Goal: Information Seeking & Learning: Check status

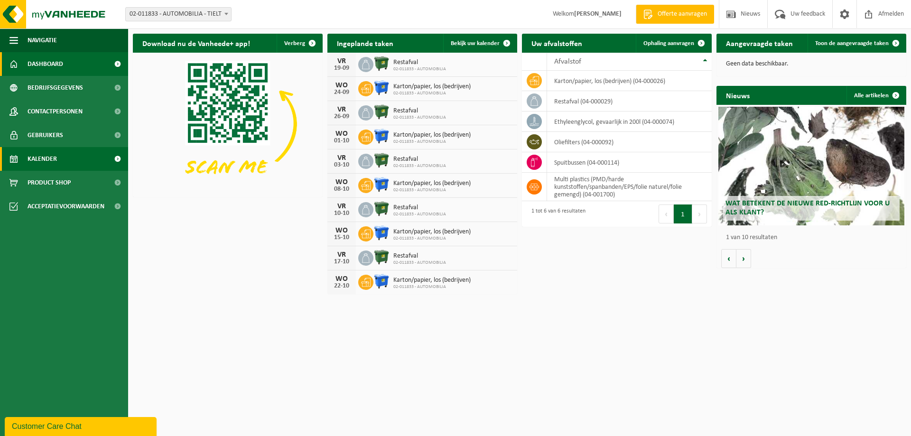
click at [46, 160] on span "Kalender" at bounding box center [42, 159] width 29 height 24
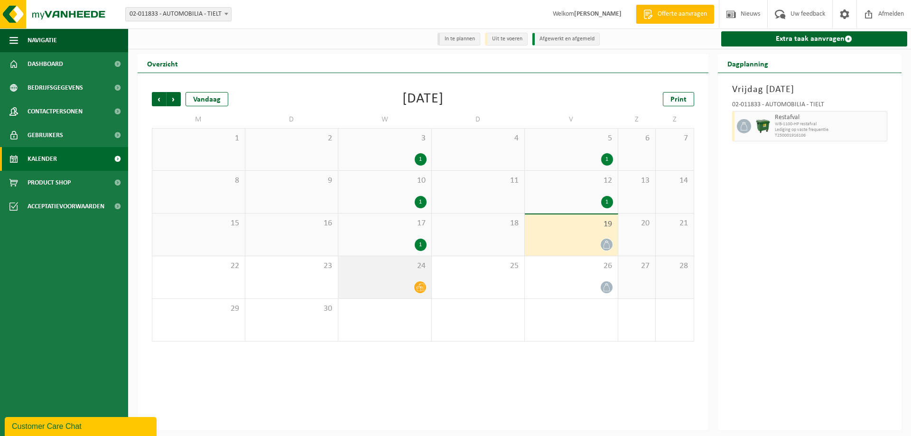
click at [422, 288] on icon at bounding box center [420, 288] width 8 height 8
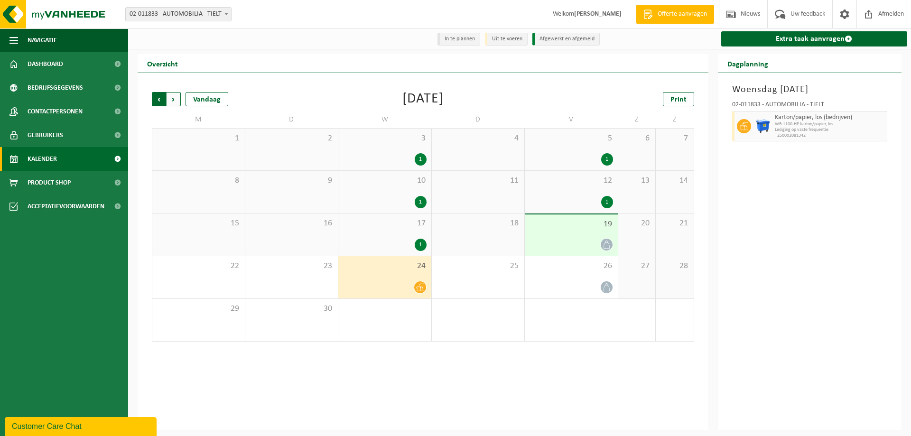
click at [173, 99] on span "Volgende" at bounding box center [174, 99] width 14 height 14
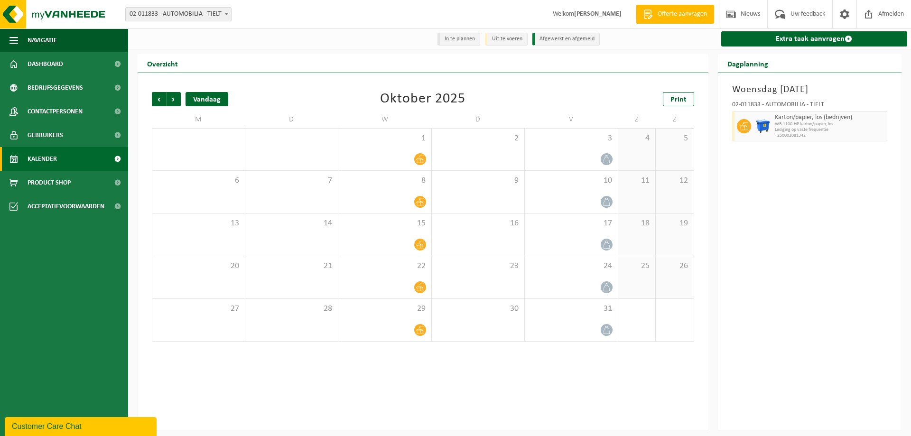
click at [198, 94] on div "Vandaag" at bounding box center [207, 99] width 43 height 14
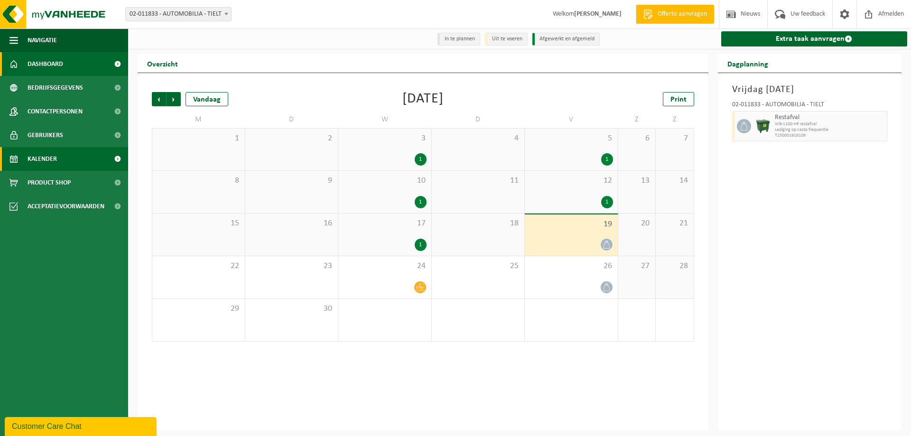
click at [35, 67] on span "Dashboard" at bounding box center [46, 64] width 36 height 24
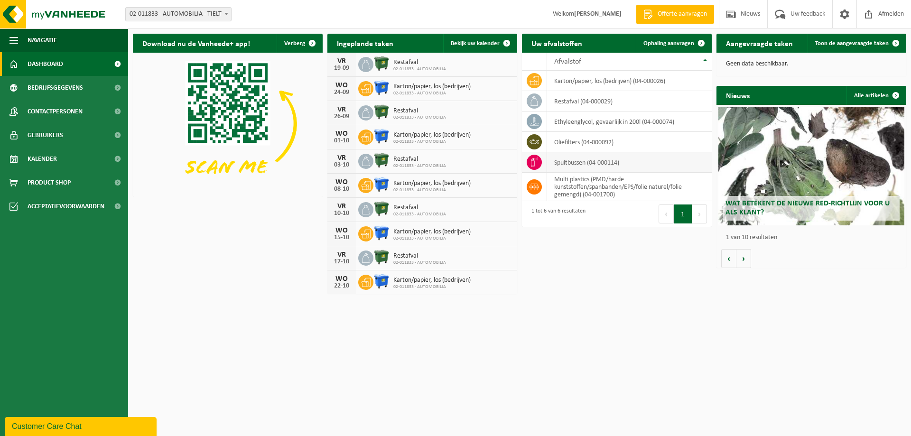
click at [531, 154] on td at bounding box center [534, 162] width 25 height 20
click at [557, 159] on td "spuitbussen (04-000114)" at bounding box center [629, 162] width 165 height 20
click at [748, 262] on button "Volgende" at bounding box center [744, 258] width 15 height 19
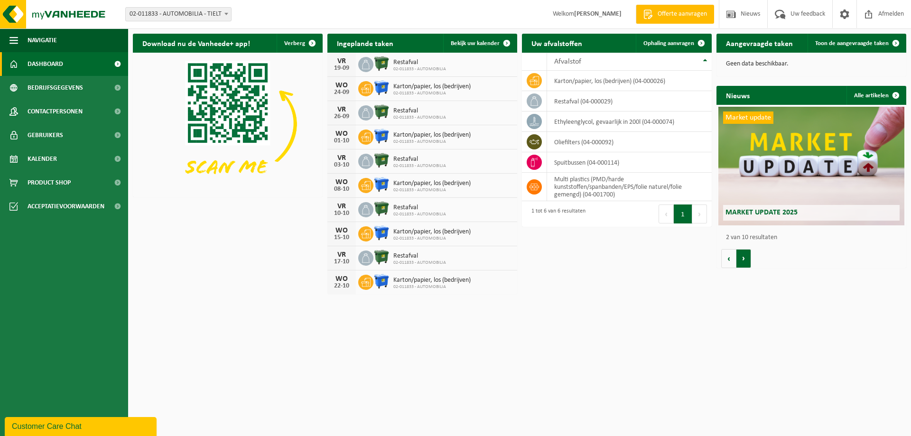
click at [747, 262] on button "Volgende" at bounding box center [744, 258] width 15 height 19
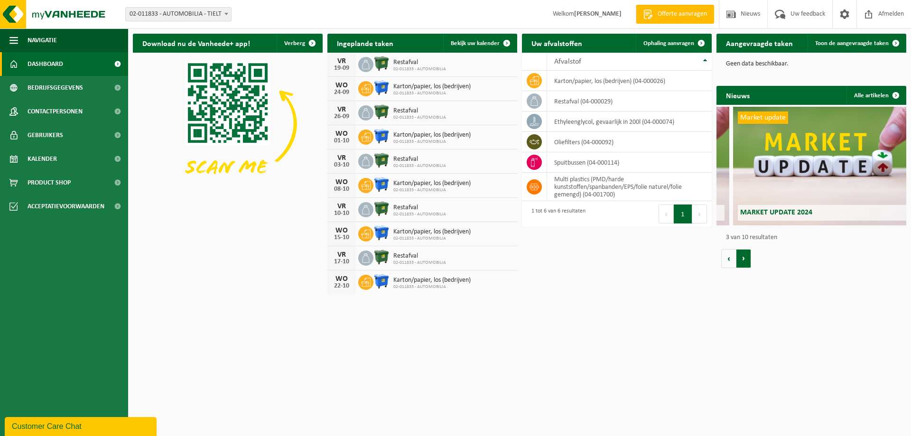
click at [745, 261] on button "Volgende" at bounding box center [744, 258] width 15 height 19
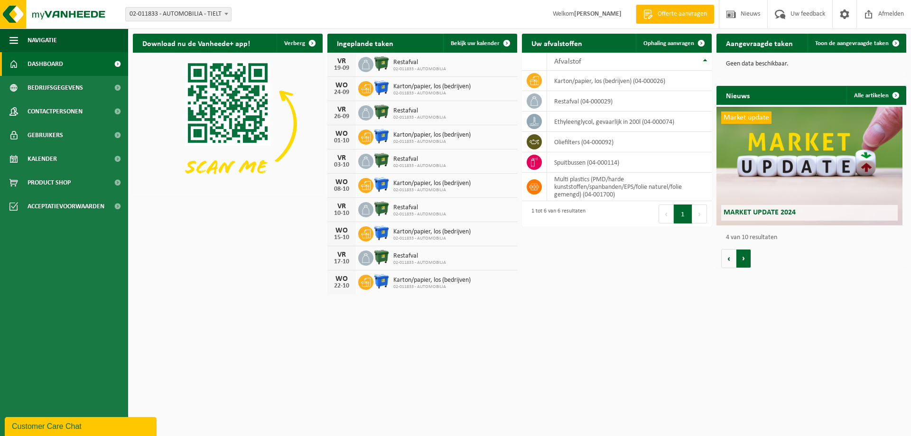
click at [744, 260] on button "Volgende" at bounding box center [744, 258] width 15 height 19
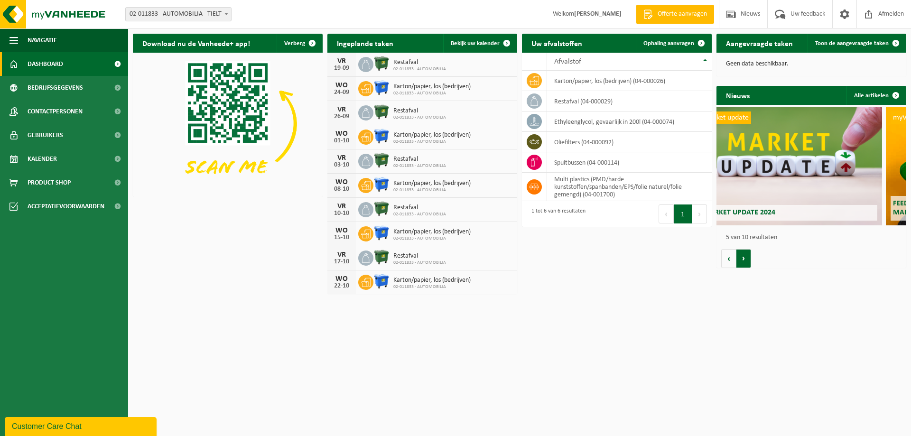
click at [743, 259] on button "Volgende" at bounding box center [744, 258] width 15 height 19
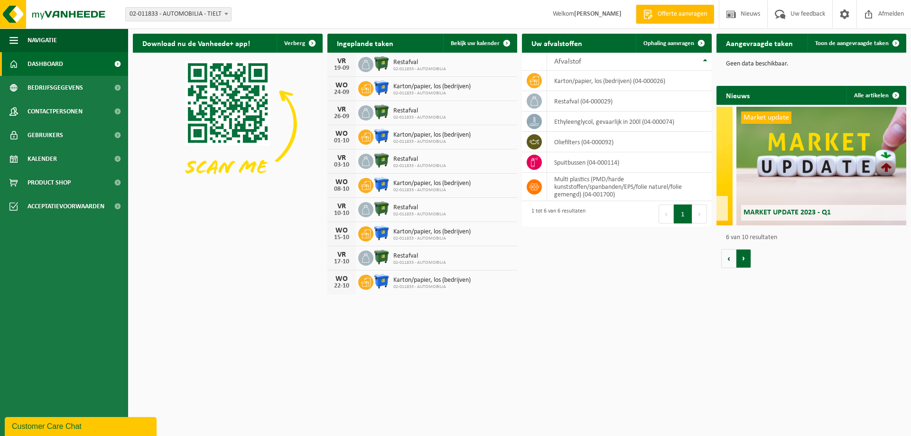
click at [740, 256] on button "Volgende" at bounding box center [744, 258] width 15 height 19
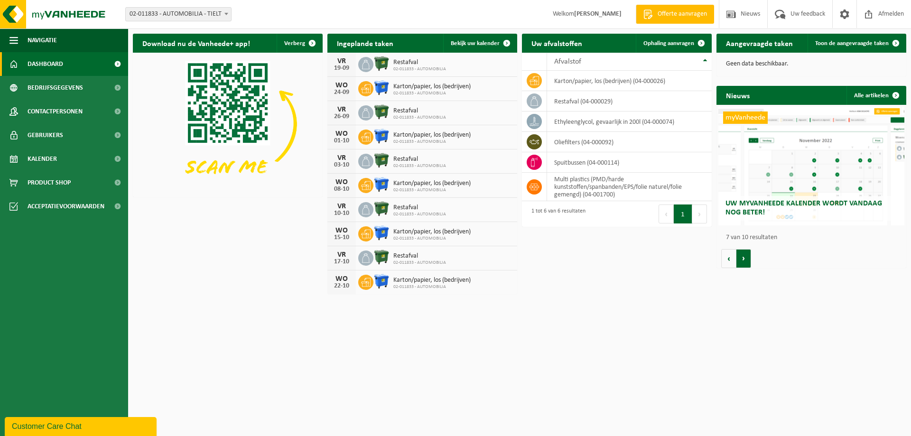
click at [740, 255] on button "Volgende" at bounding box center [744, 258] width 15 height 19
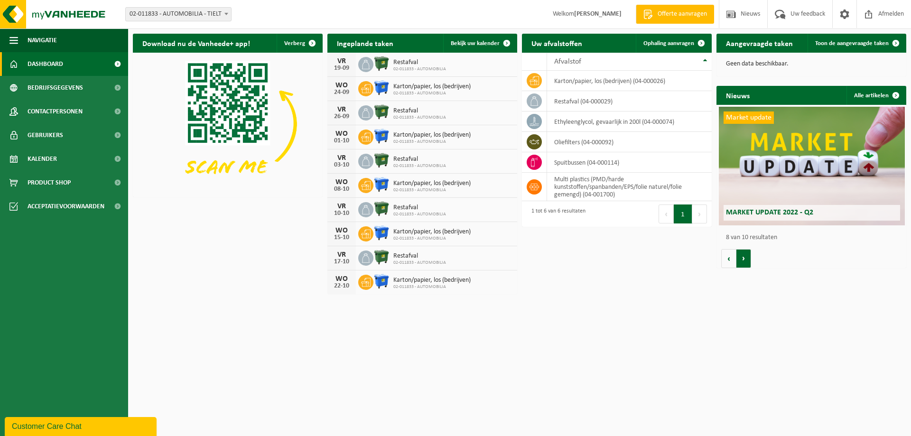
scroll to position [0, 1329]
click at [731, 252] on button "Vorige" at bounding box center [729, 258] width 15 height 19
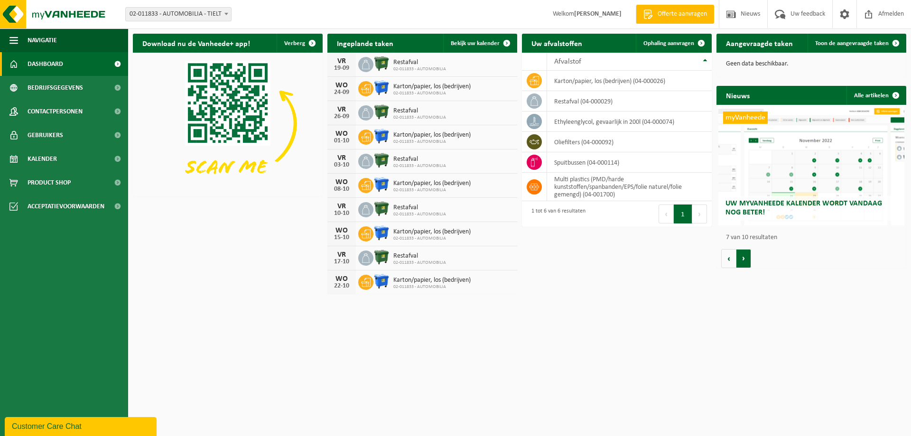
click at [743, 263] on button "Volgende" at bounding box center [744, 258] width 15 height 19
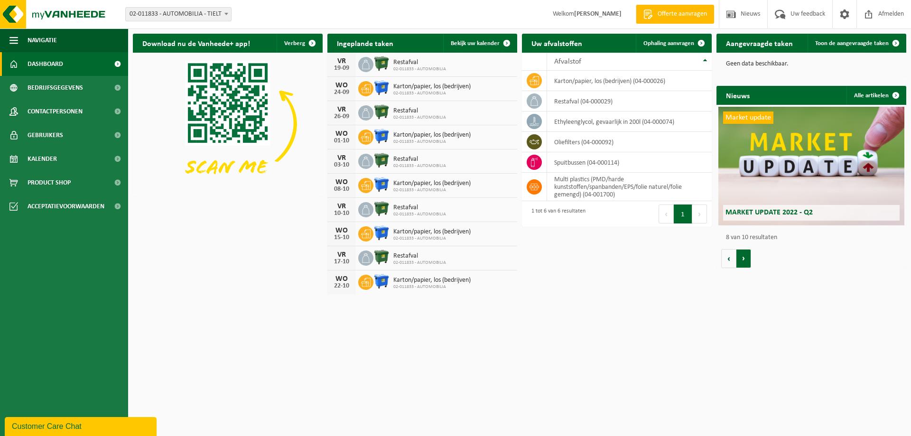
click at [742, 265] on button "Volgende" at bounding box center [744, 258] width 15 height 19
click at [741, 264] on button "Volgende" at bounding box center [744, 258] width 15 height 19
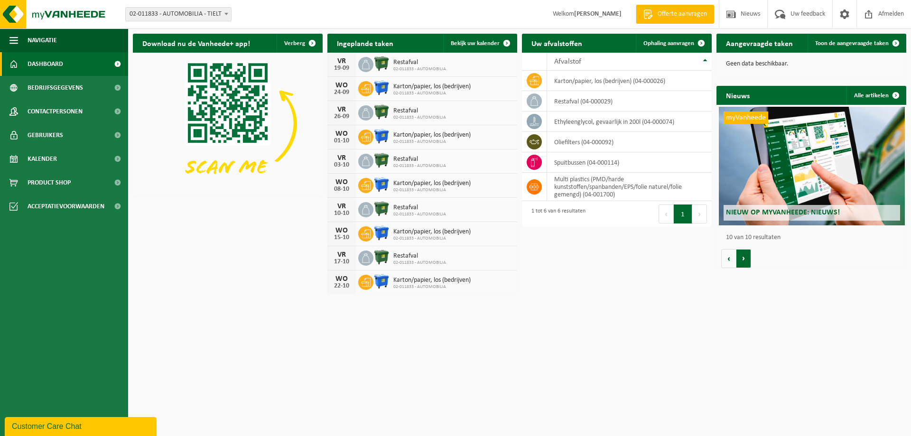
scroll to position [0, 1709]
click at [88, 347] on ul "Navigatie Offerte aanvragen Nieuws Uw feedback Afmelden Dashboard Bedrijfsgegev…" at bounding box center [64, 232] width 128 height 408
click at [612, 163] on td "spuitbussen (04-000114)" at bounding box center [629, 162] width 165 height 20
click at [552, 159] on td "spuitbussen (04-000114)" at bounding box center [629, 162] width 165 height 20
click at [535, 159] on icon at bounding box center [534, 162] width 9 height 9
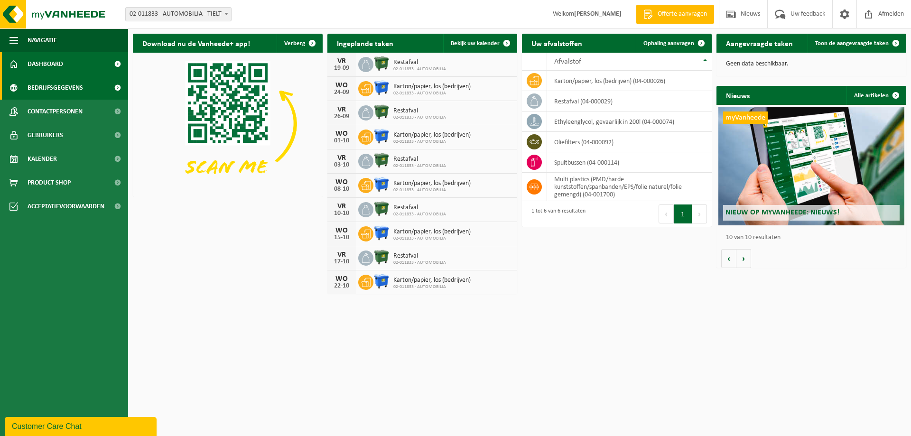
click at [48, 85] on span "Bedrijfsgegevens" at bounding box center [56, 88] width 56 height 24
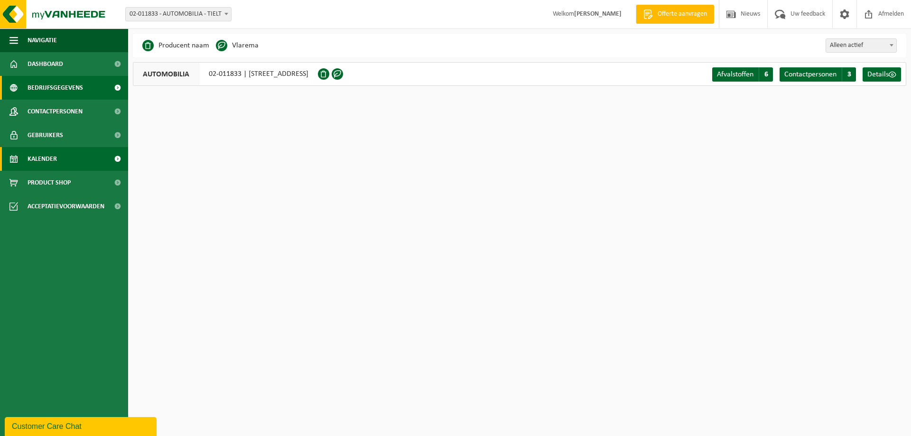
click at [80, 160] on link "Kalender" at bounding box center [64, 159] width 128 height 24
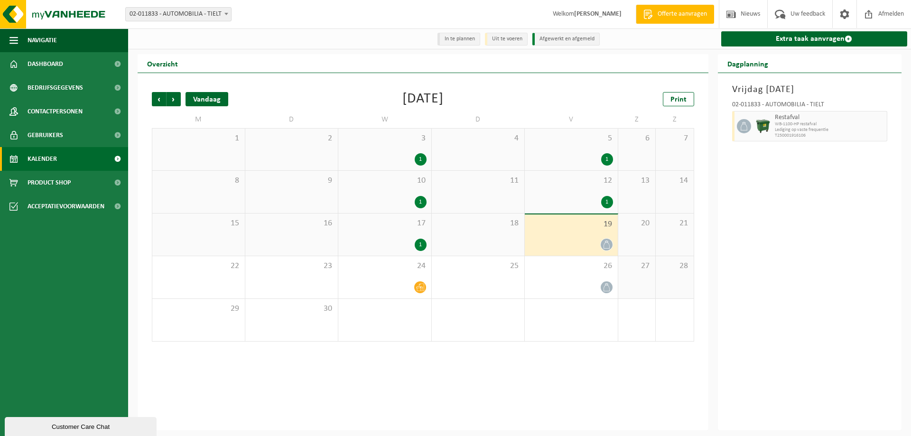
click at [217, 101] on div "Vandaag" at bounding box center [207, 99] width 43 height 14
click at [177, 100] on span "Volgende" at bounding box center [174, 99] width 14 height 14
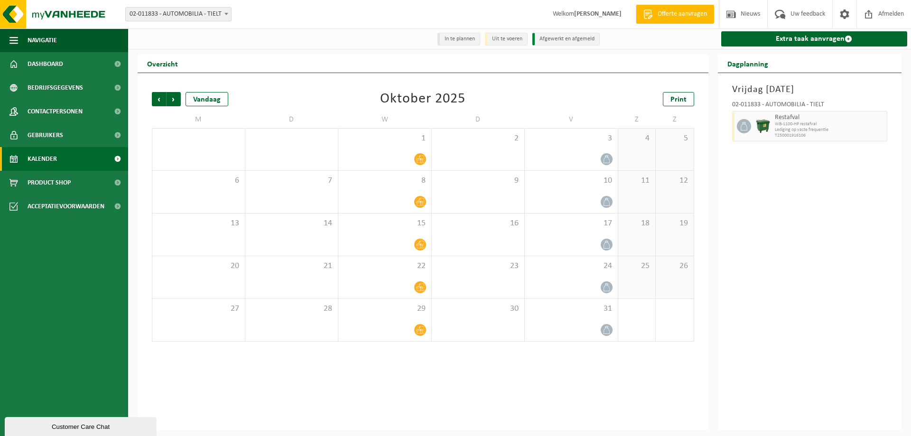
click at [177, 100] on span "Volgende" at bounding box center [174, 99] width 14 height 14
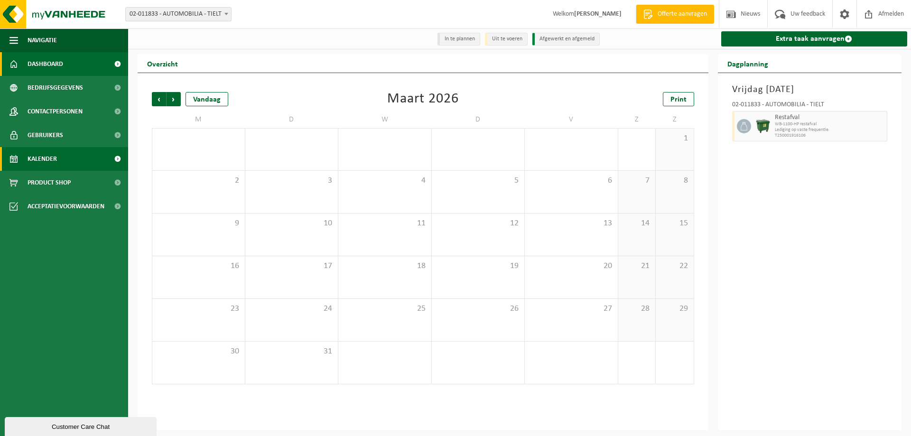
click at [55, 58] on span "Dashboard" at bounding box center [46, 64] width 36 height 24
